Goal: Use online tool/utility: Utilize a website feature to perform a specific function

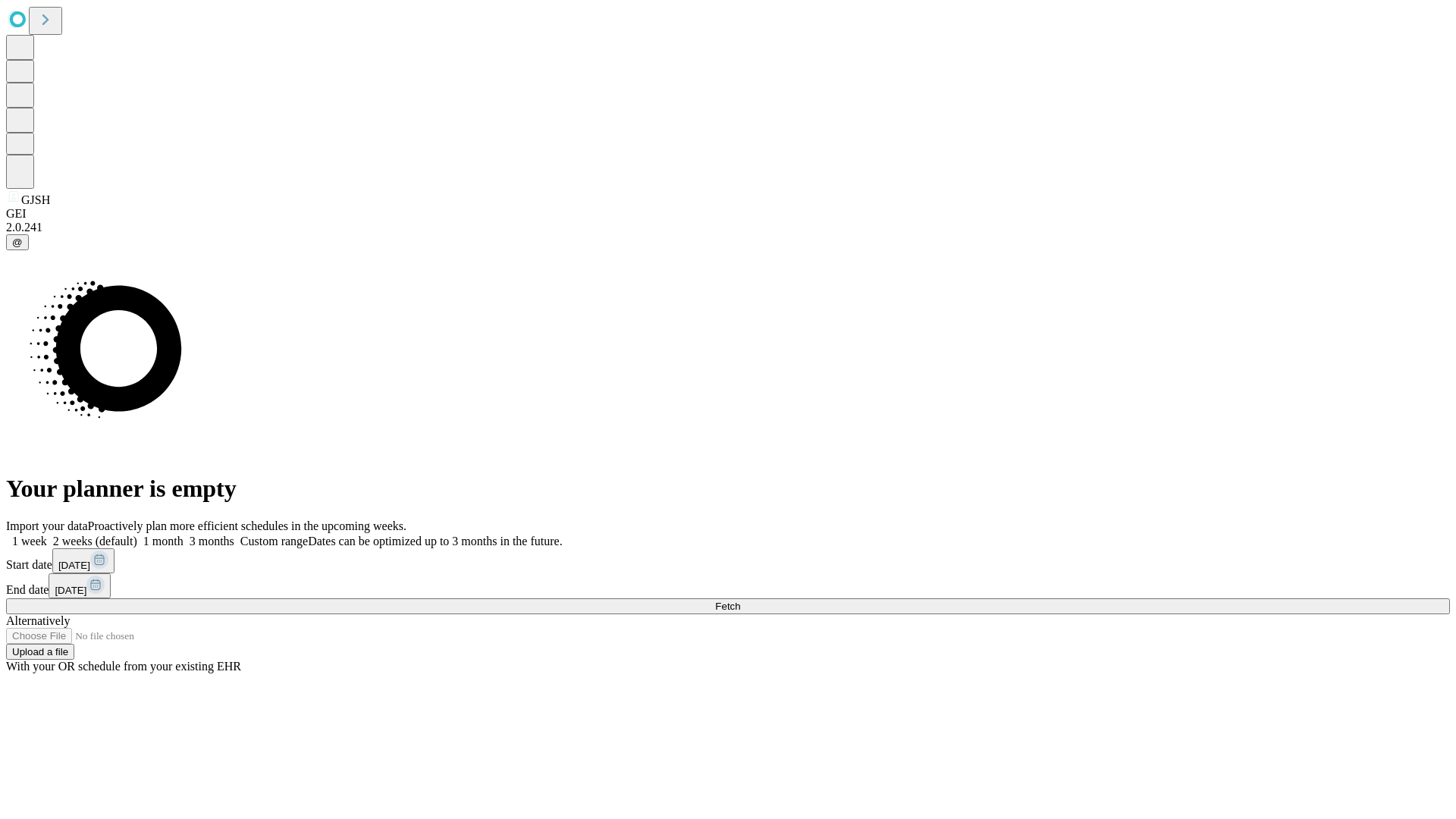
click at [740, 601] on span "Fetch" at bounding box center [728, 606] width 25 height 11
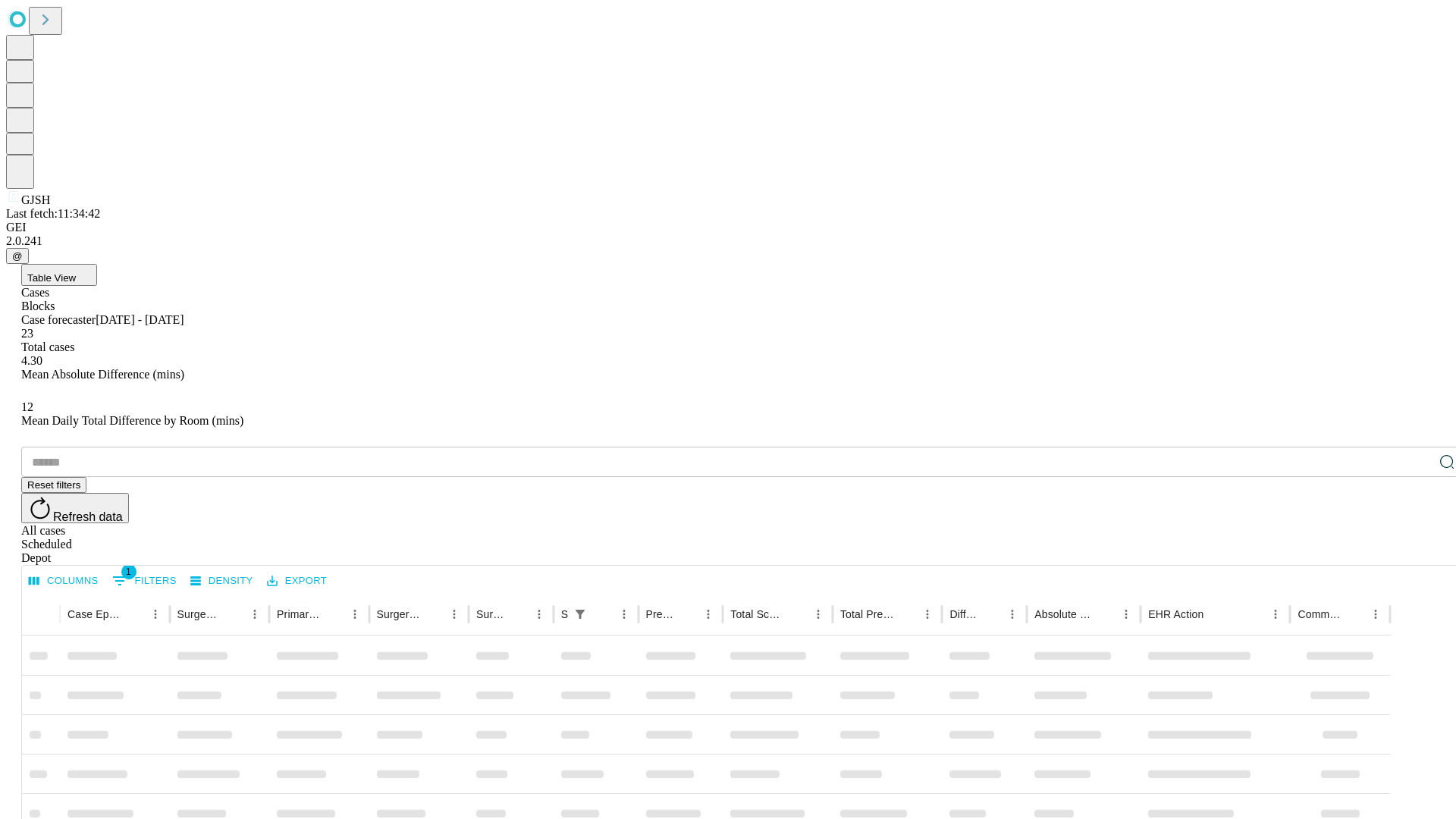
click at [75, 272] on span "Table View" at bounding box center [51, 278] width 48 height 11
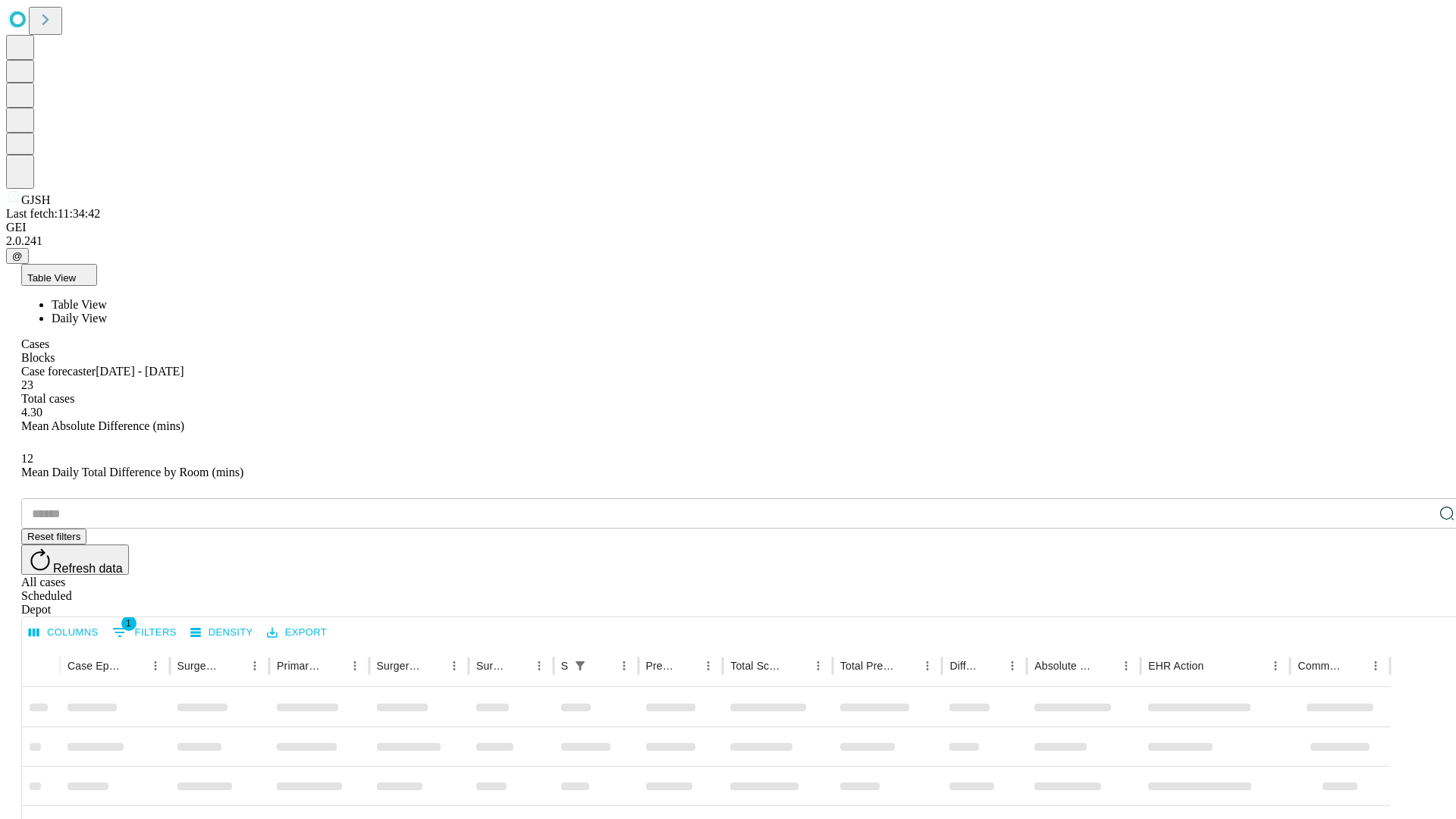
click at [107, 311] on span "Daily View" at bounding box center [79, 318] width 56 height 13
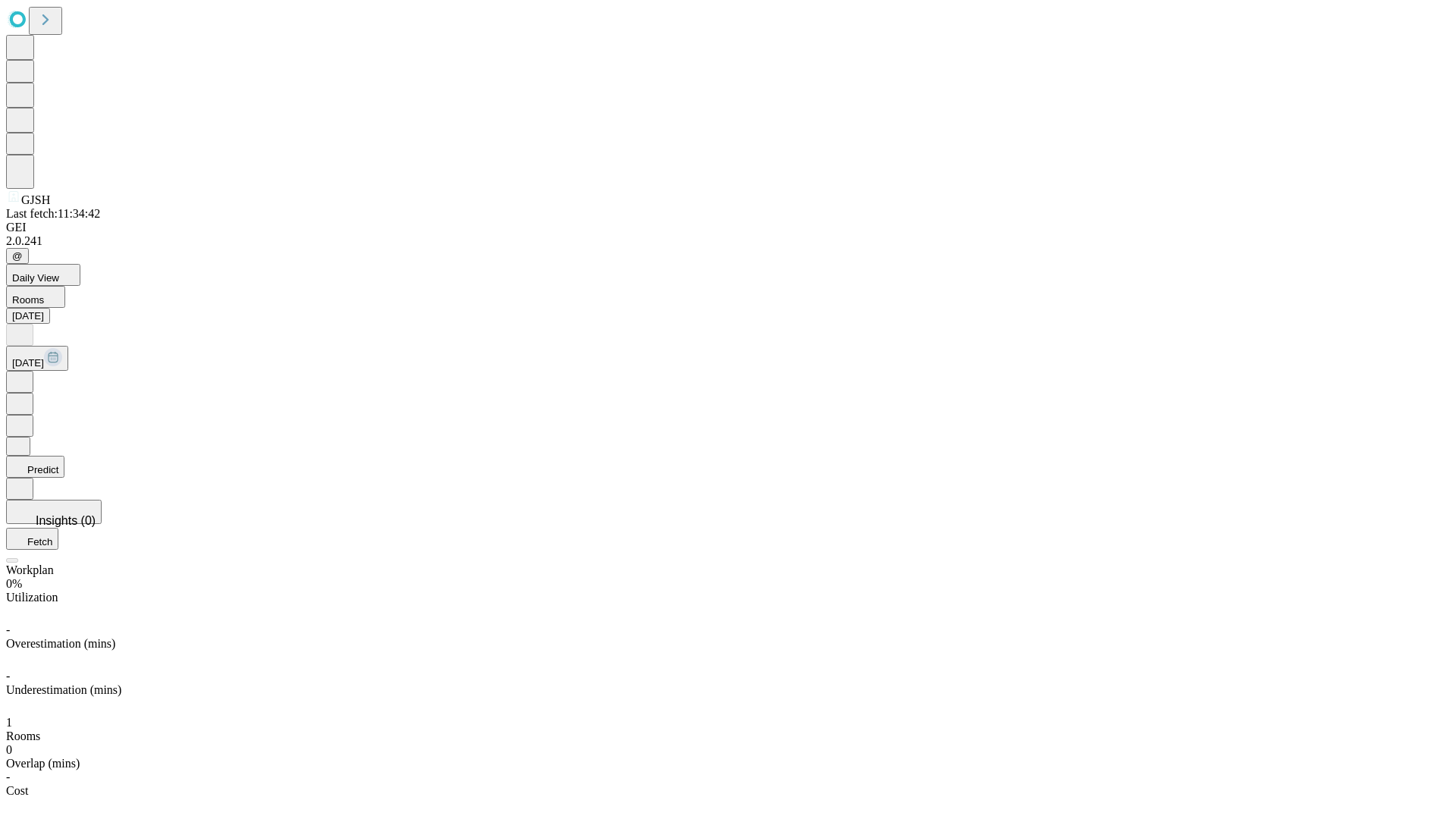
click at [64, 456] on button "Predict" at bounding box center [36, 467] width 59 height 22
